Goal: Find specific page/section: Find specific page/section

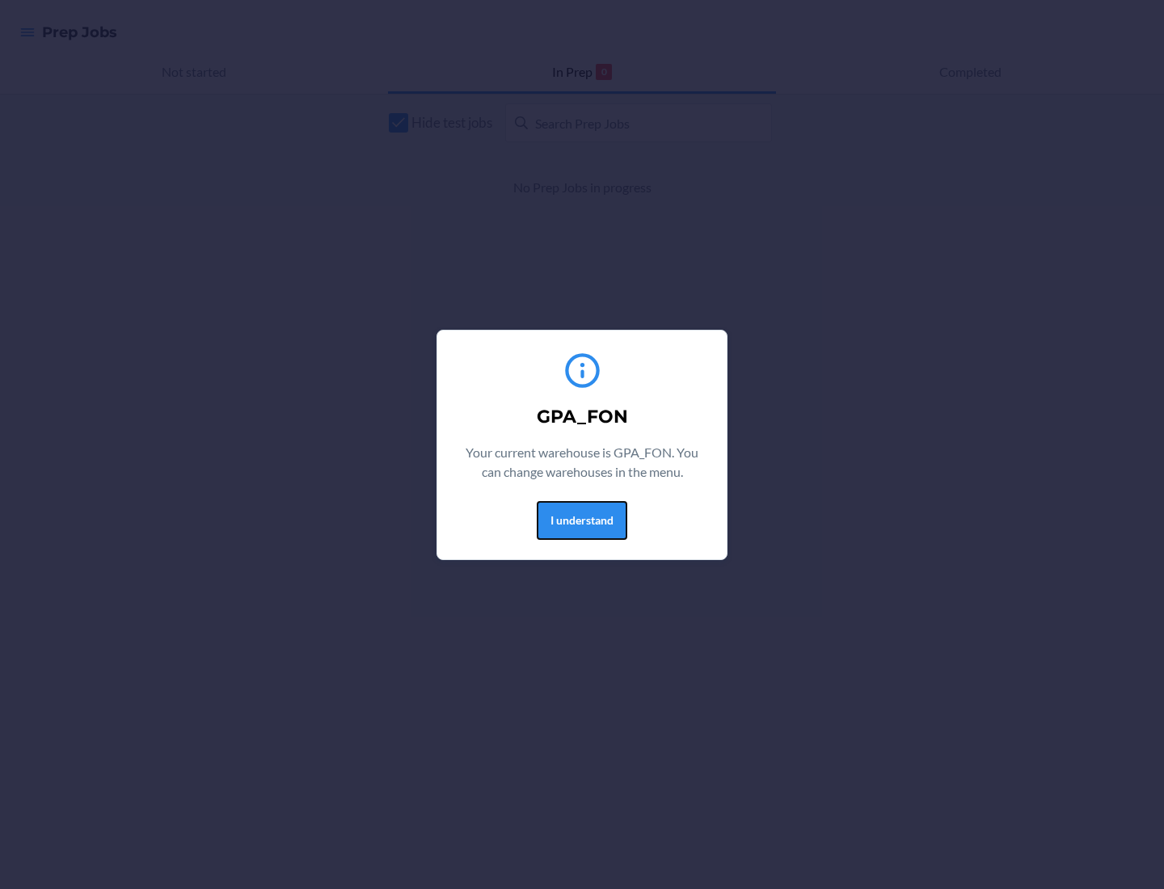
click at [581, 520] on button "I understand" at bounding box center [582, 520] width 91 height 39
